Goal: Navigation & Orientation: Find specific page/section

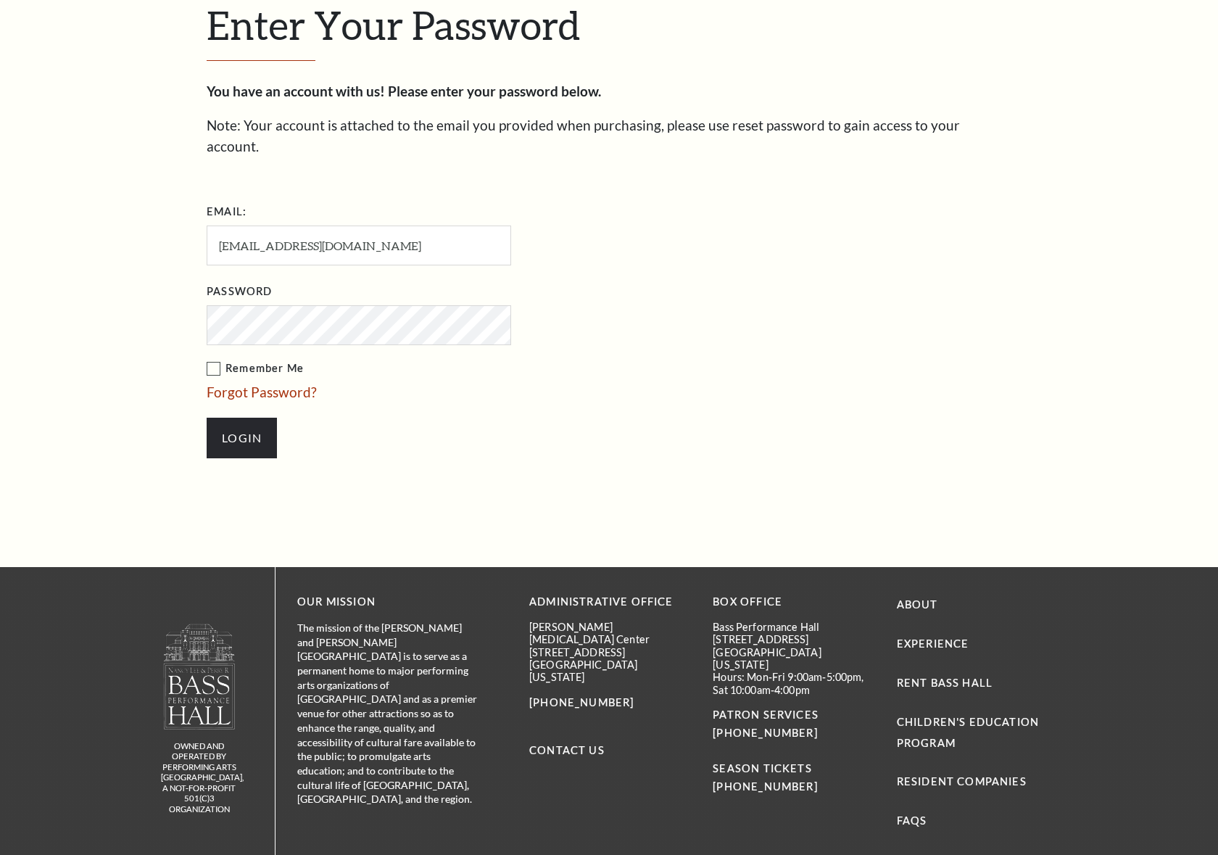
scroll to position [466, 0]
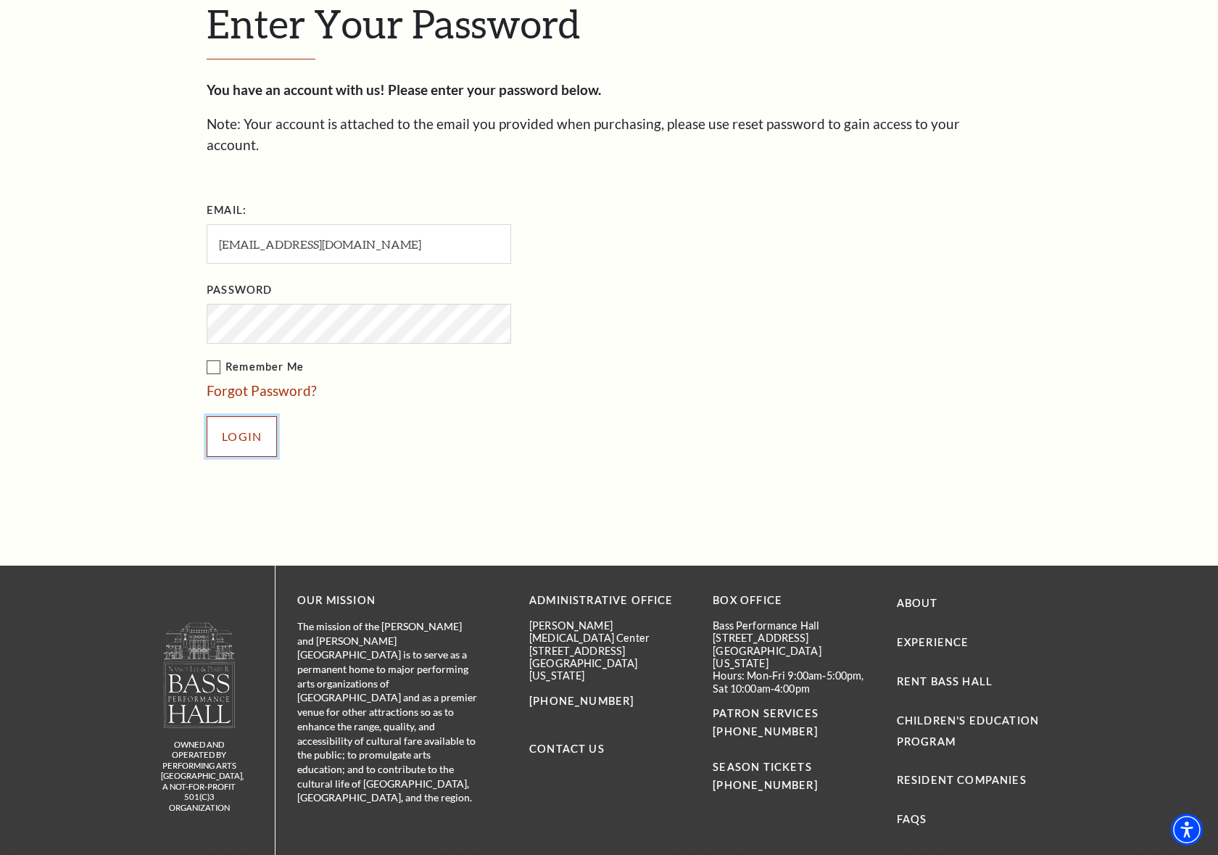
click at [258, 416] on input "Login" at bounding box center [242, 436] width 70 height 41
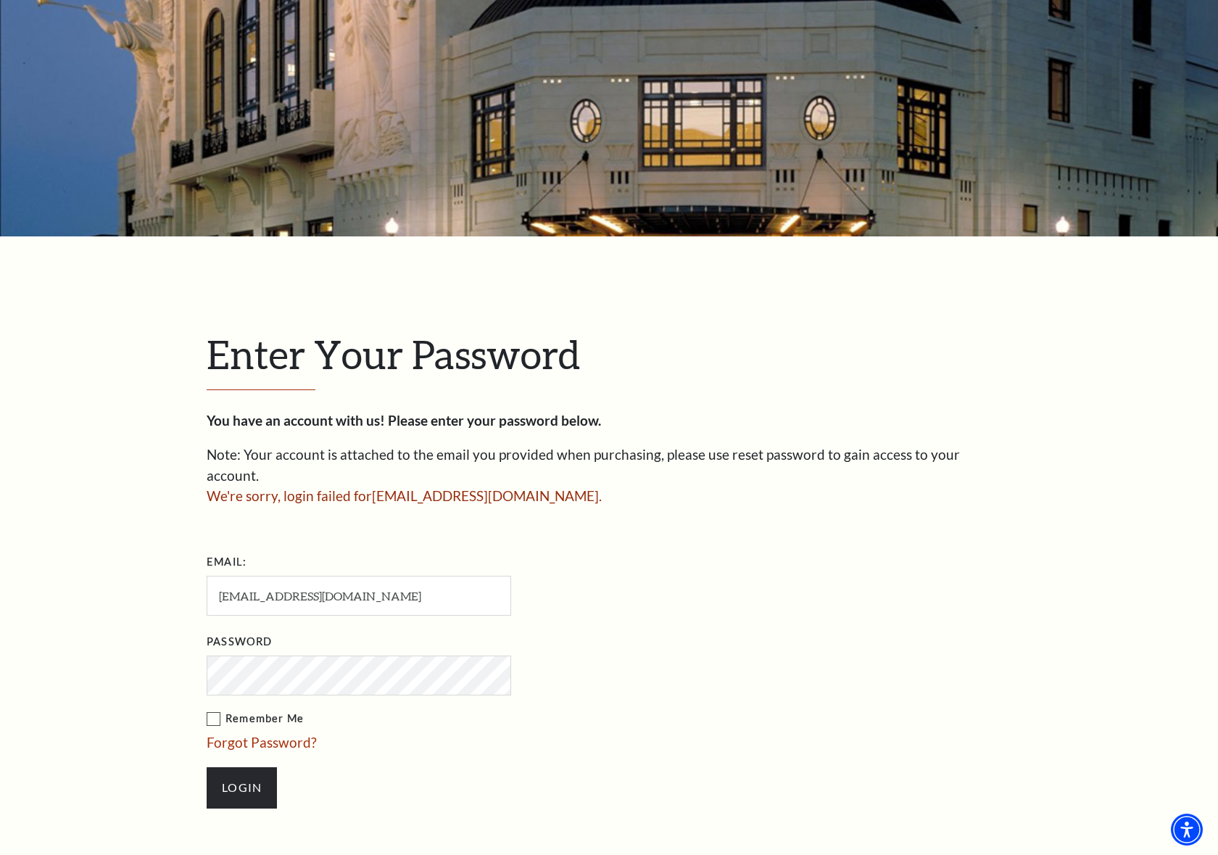
scroll to position [140, 0]
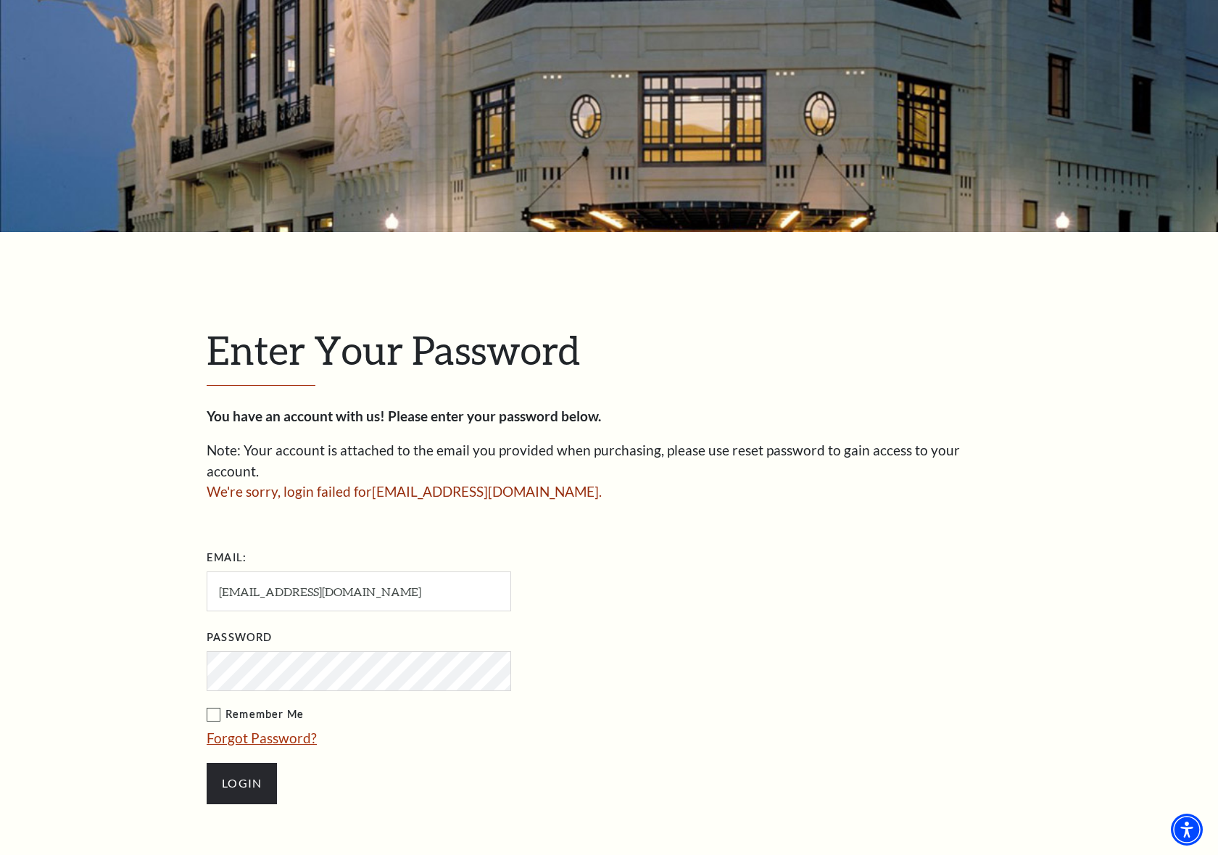
click at [230, 730] on link "Forgot Password?" at bounding box center [262, 738] width 110 height 17
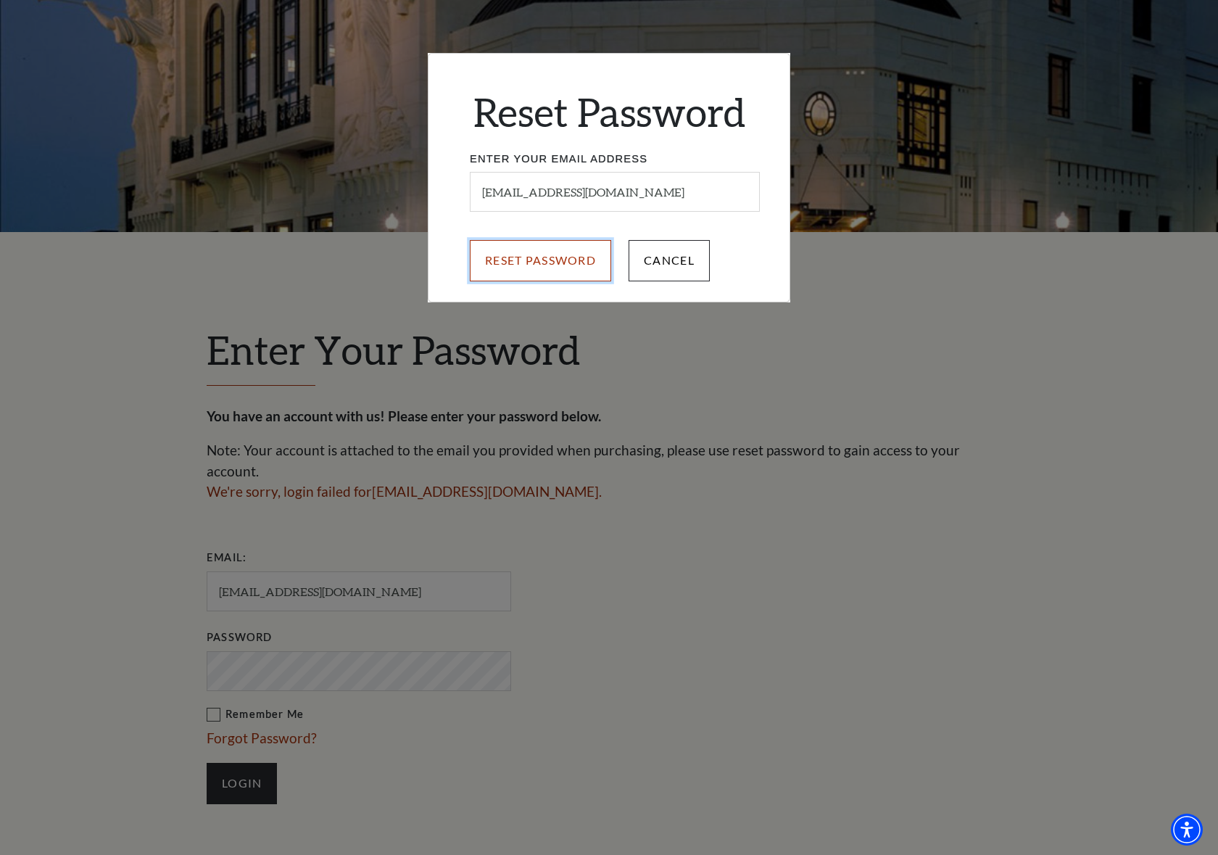
click at [558, 268] on input "Reset Password" at bounding box center [540, 260] width 141 height 41
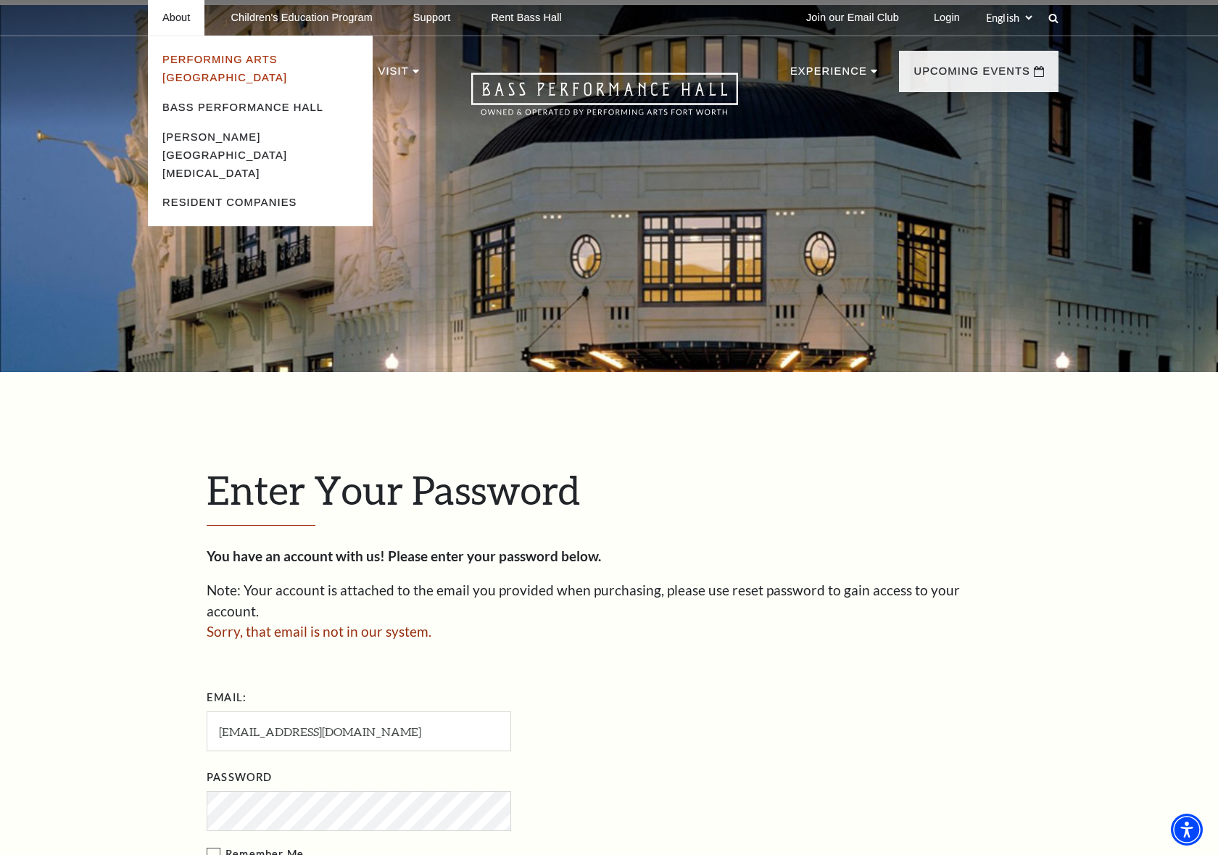
click at [202, 63] on link "Performing Arts [GEOGRAPHIC_DATA]" at bounding box center [224, 69] width 125 height 30
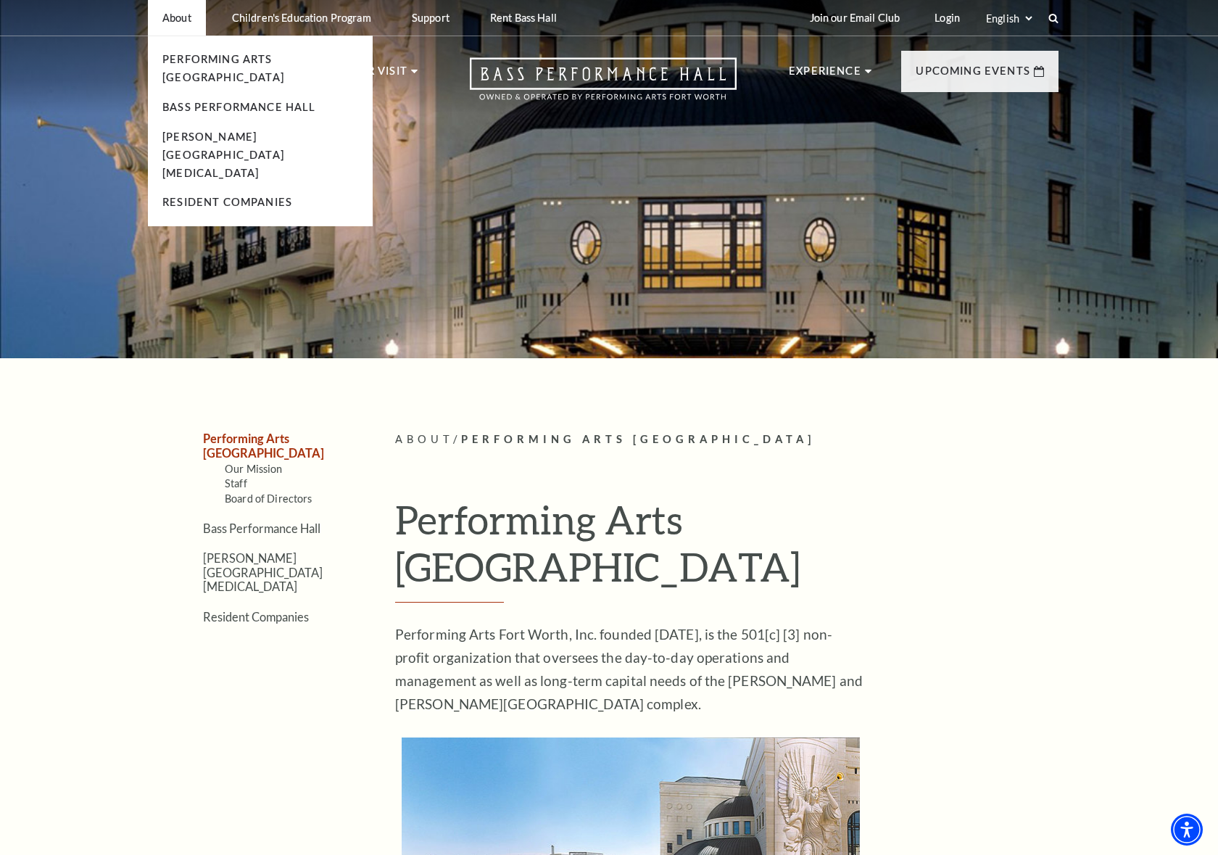
click at [179, 16] on p "About" at bounding box center [176, 18] width 29 height 12
click at [187, 101] on link "Bass Performance Hall" at bounding box center [239, 107] width 154 height 12
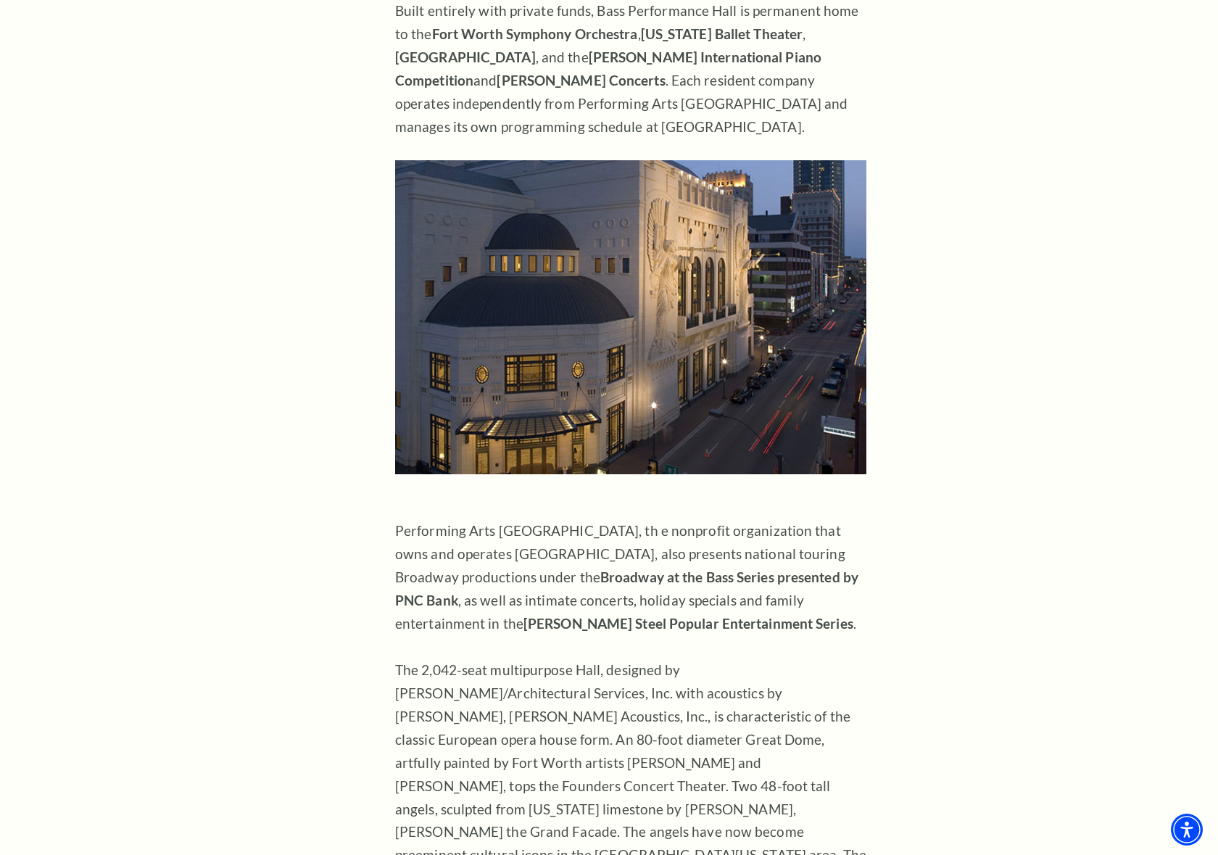
scroll to position [669, 0]
